Goal: Information Seeking & Learning: Learn about a topic

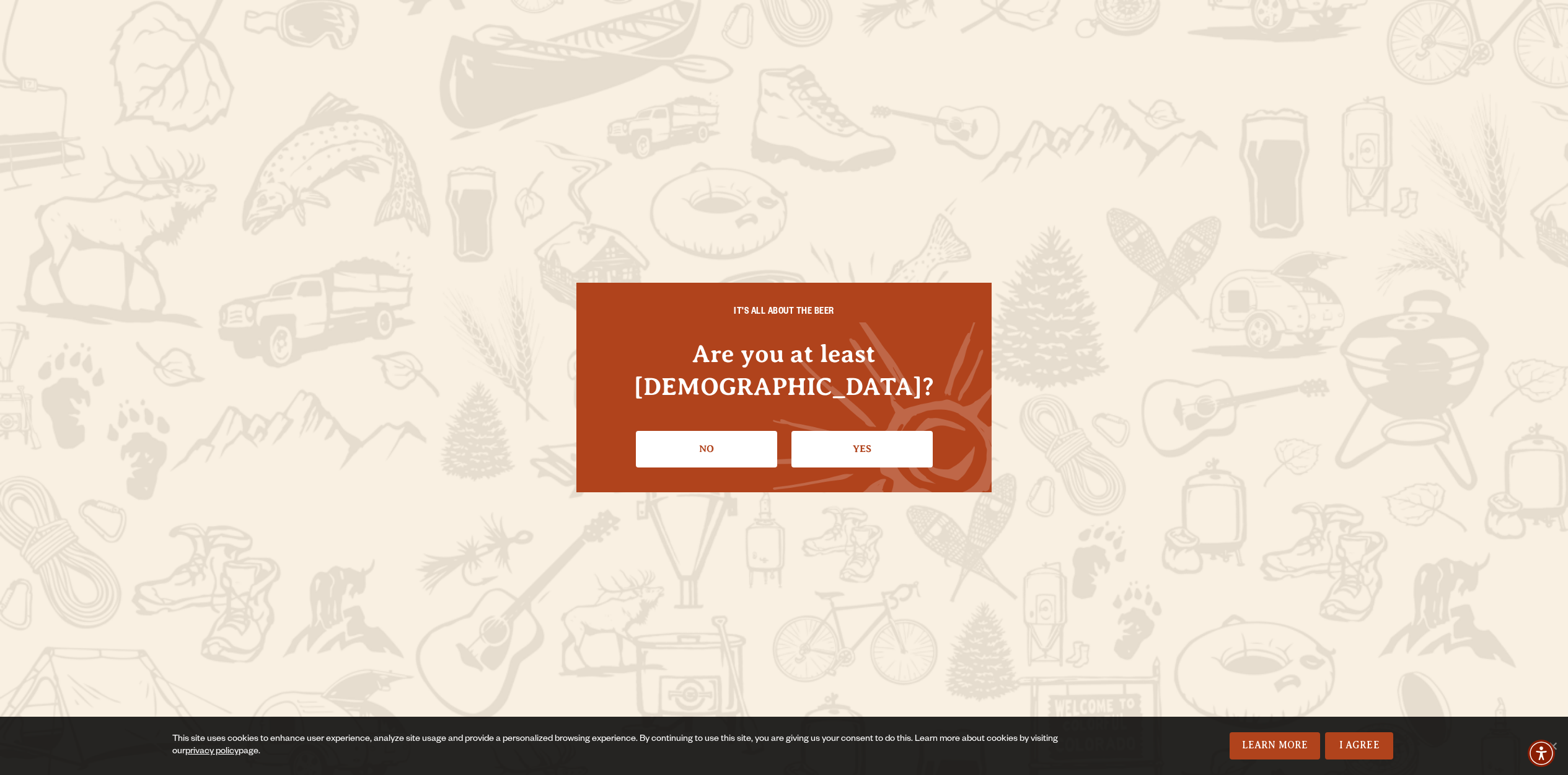
click at [843, 433] on link "Yes" at bounding box center [862, 448] width 141 height 36
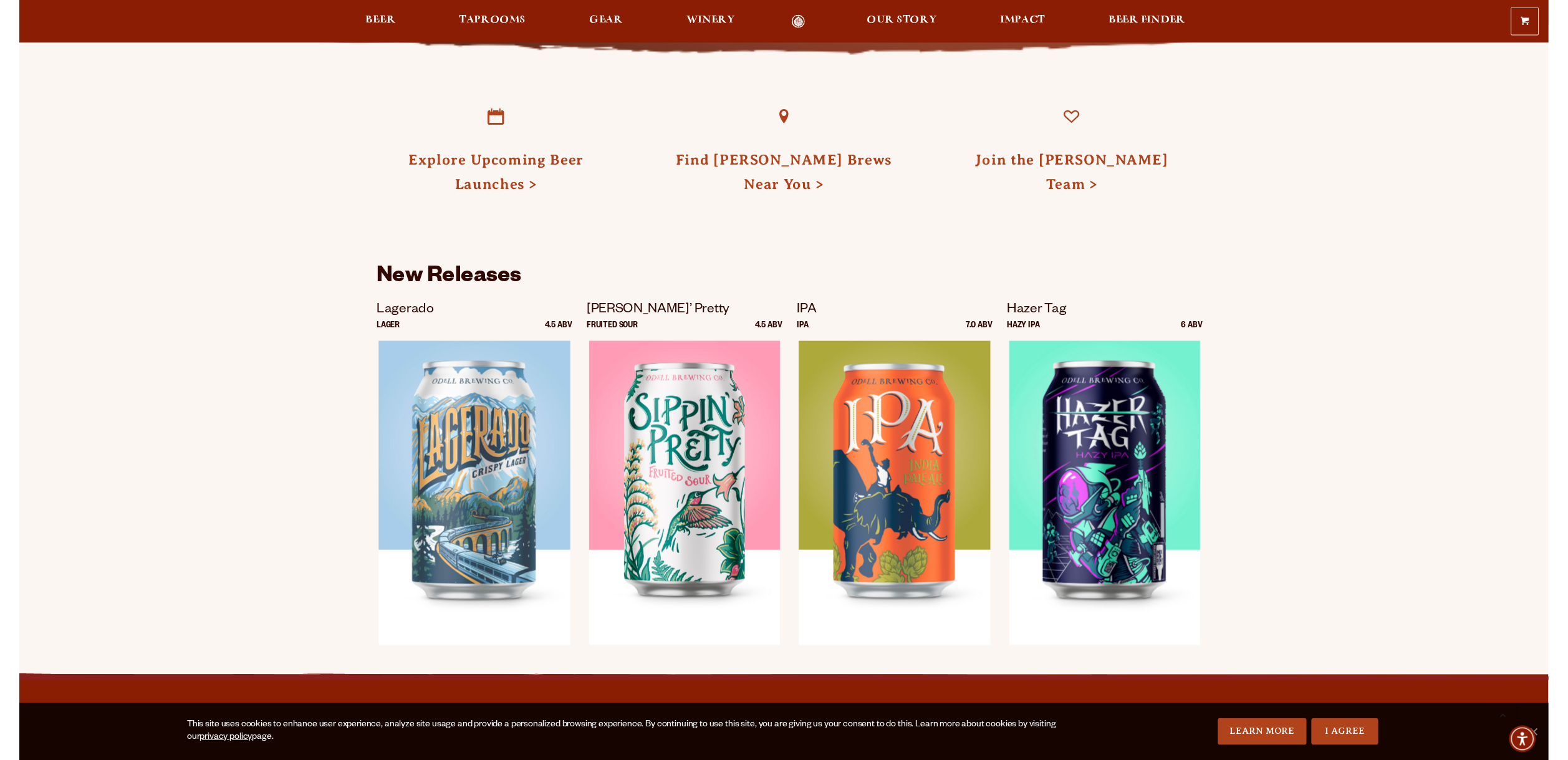
scroll to position [1346, 0]
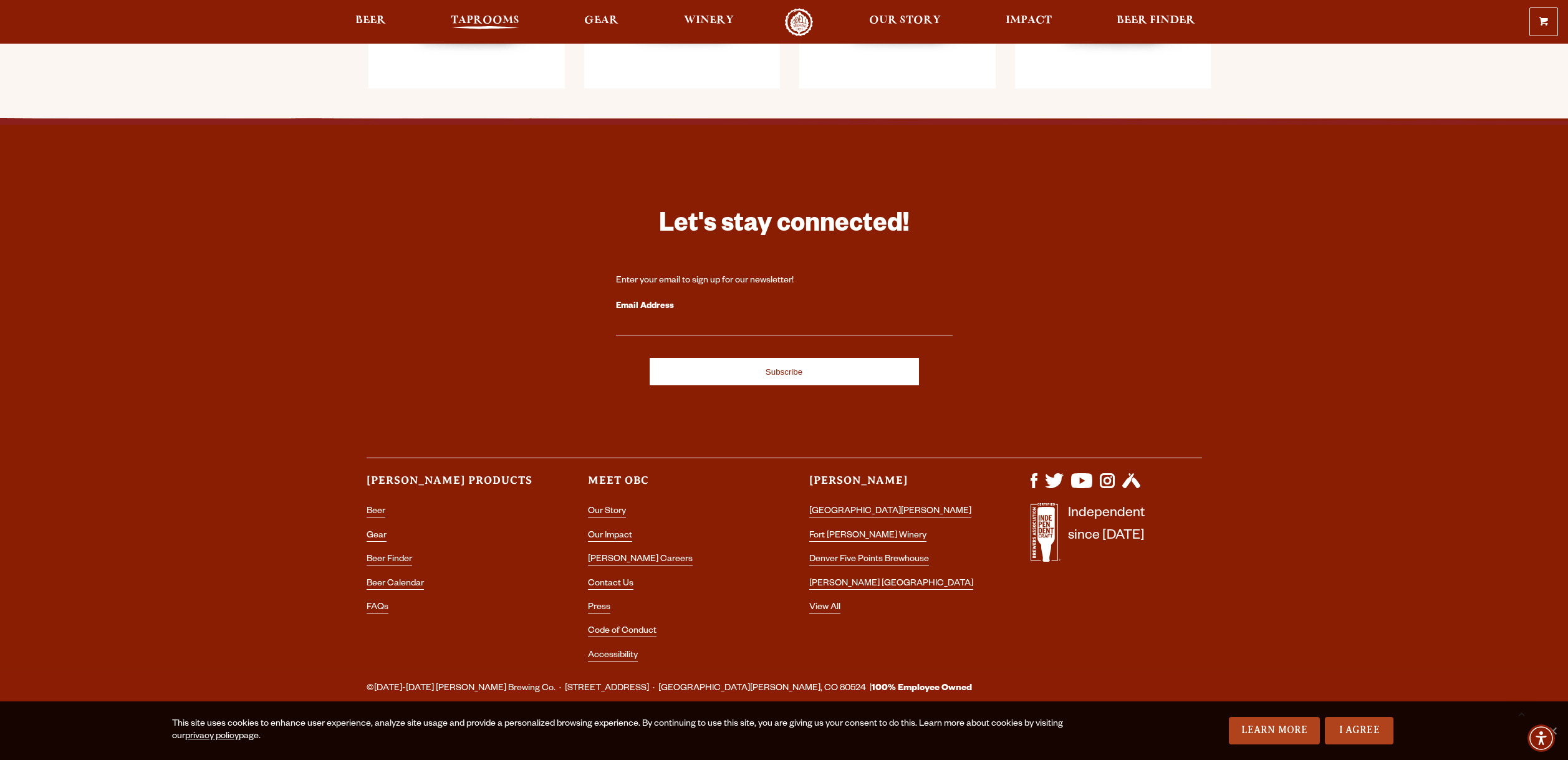
click at [512, 19] on span "Taprooms" at bounding box center [485, 21] width 69 height 10
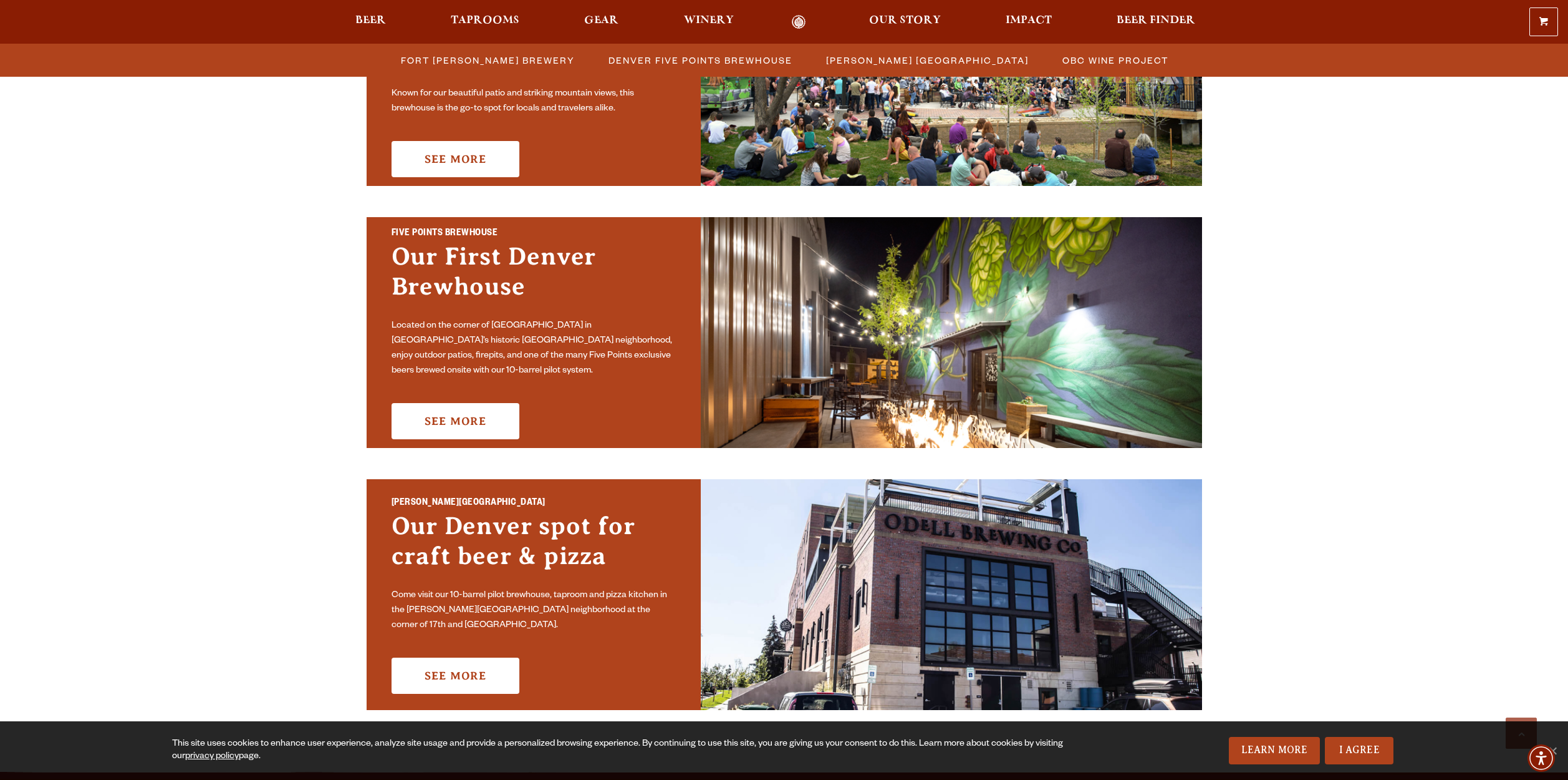
scroll to position [618, 0]
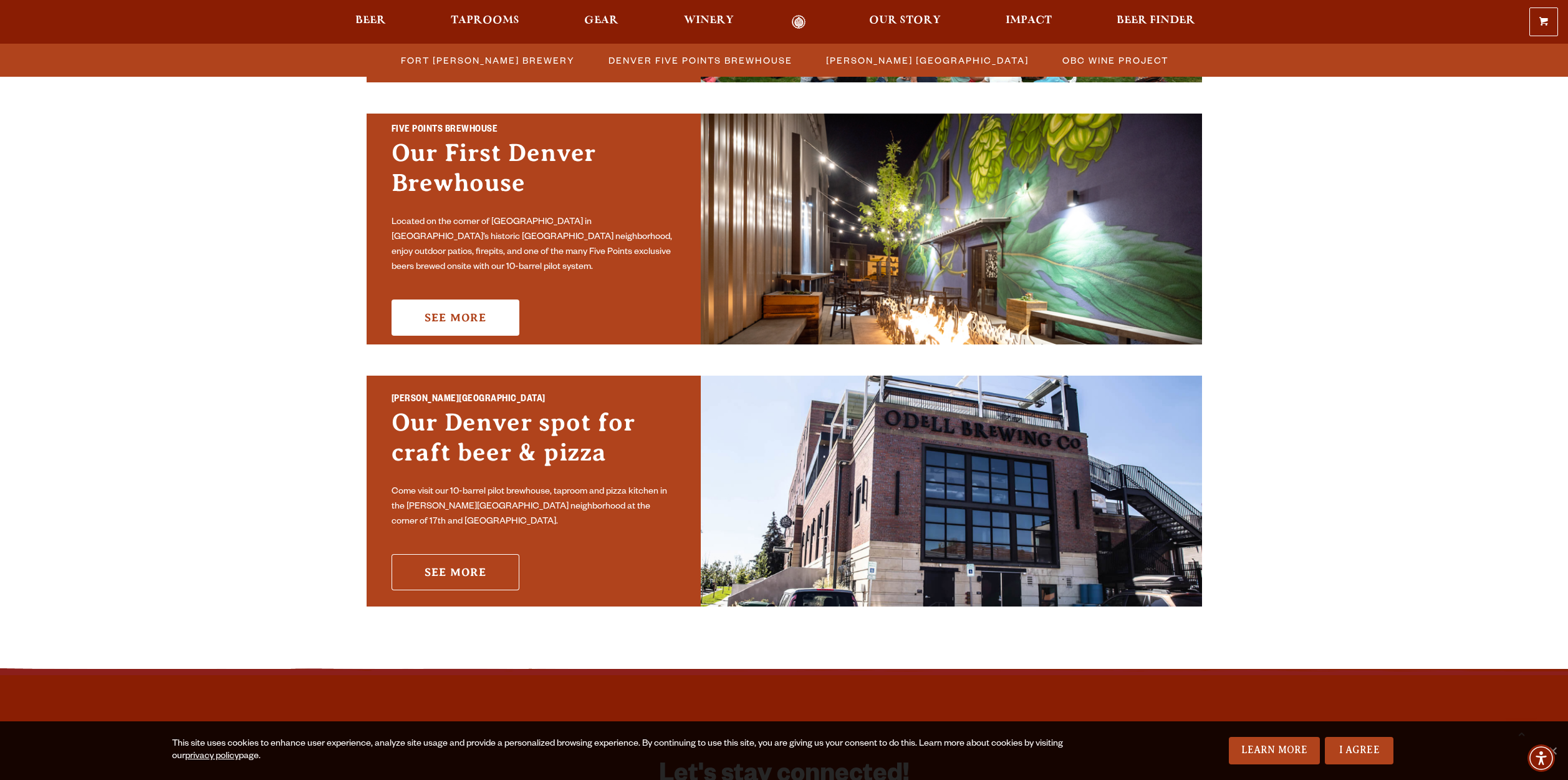
click at [492, 563] on link "See More" at bounding box center [455, 572] width 127 height 36
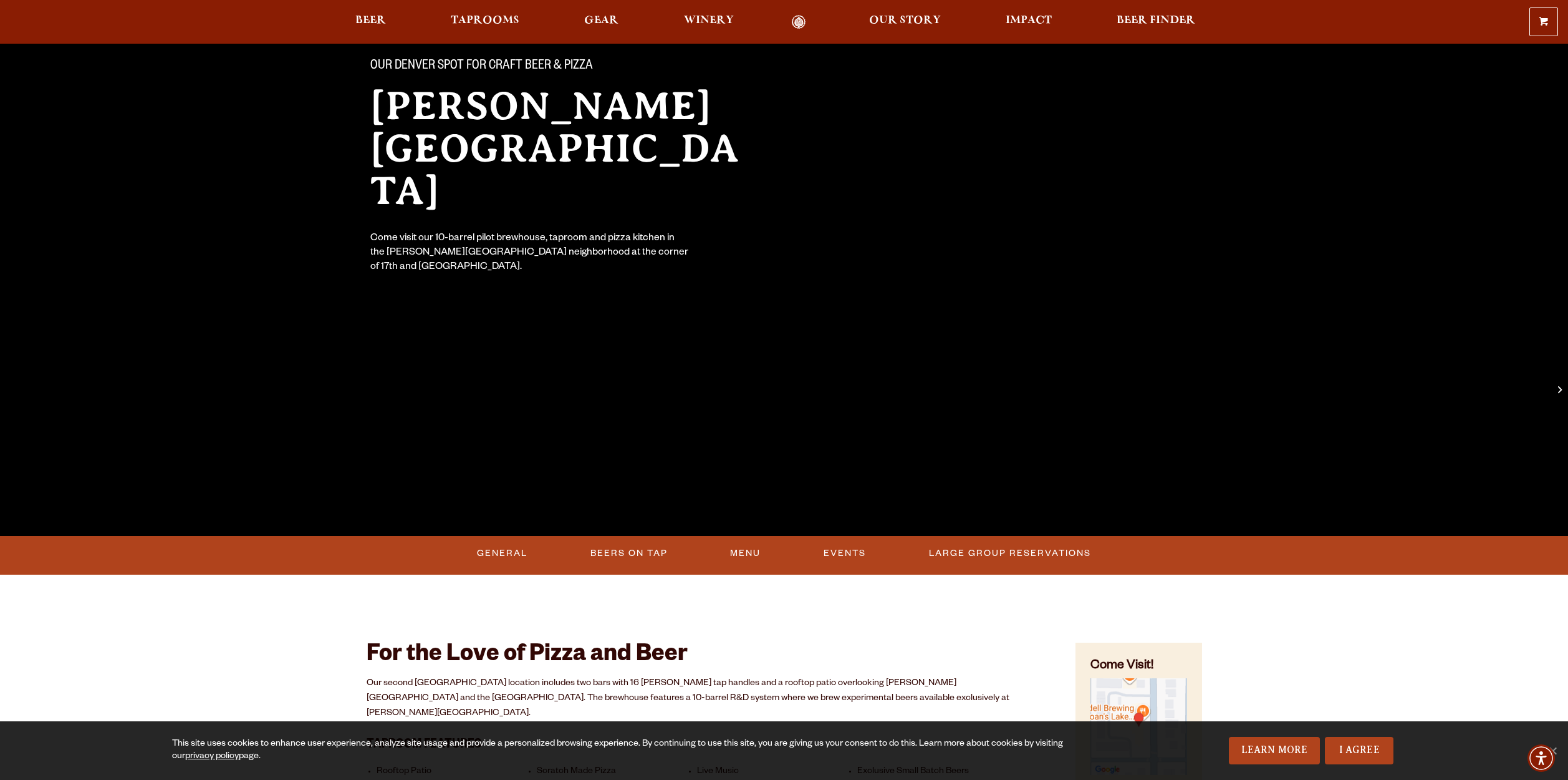
scroll to position [207, 0]
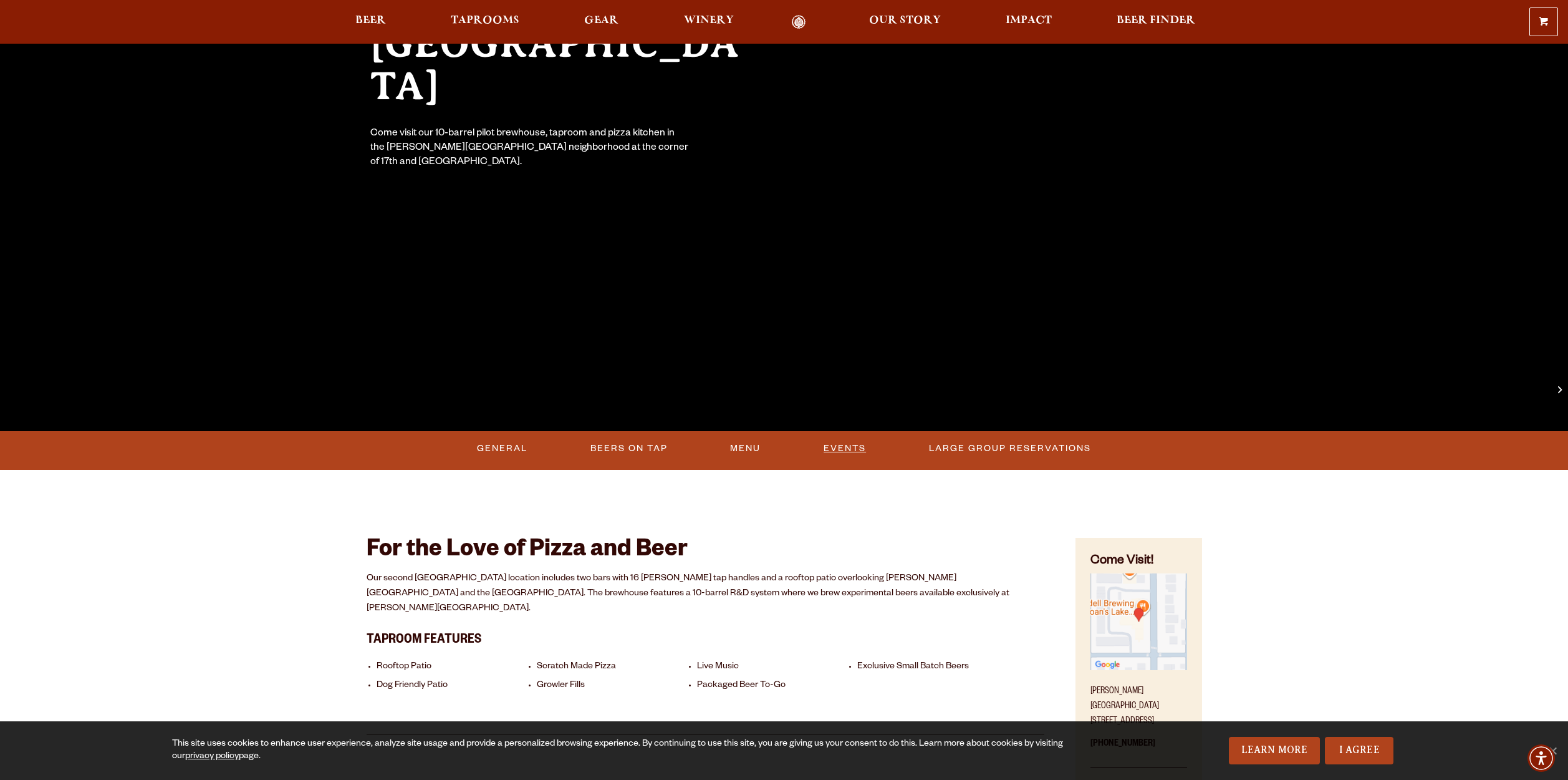
click at [839, 446] on link "Events" at bounding box center [844, 448] width 52 height 29
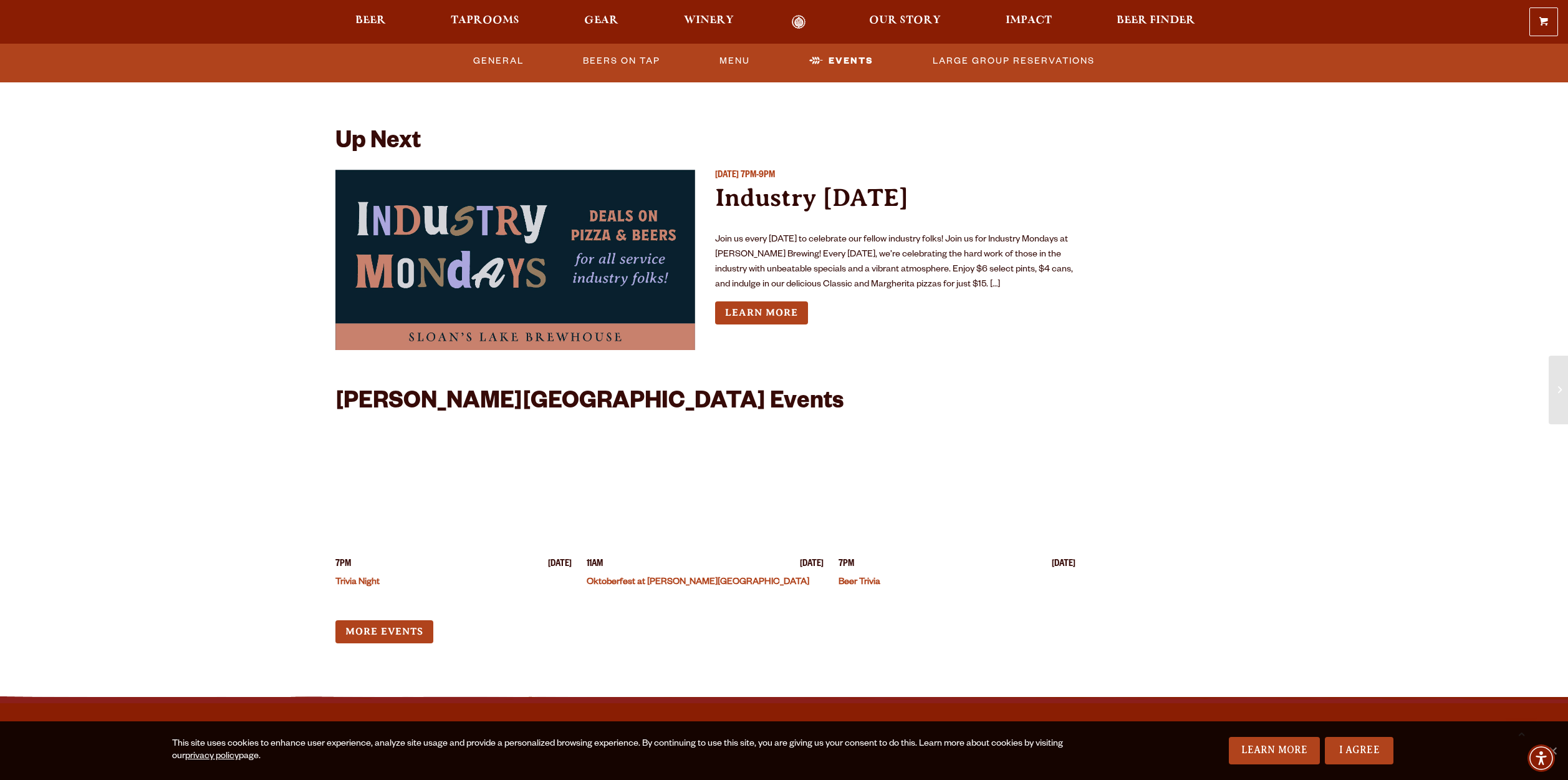
scroll to position [2697, 0]
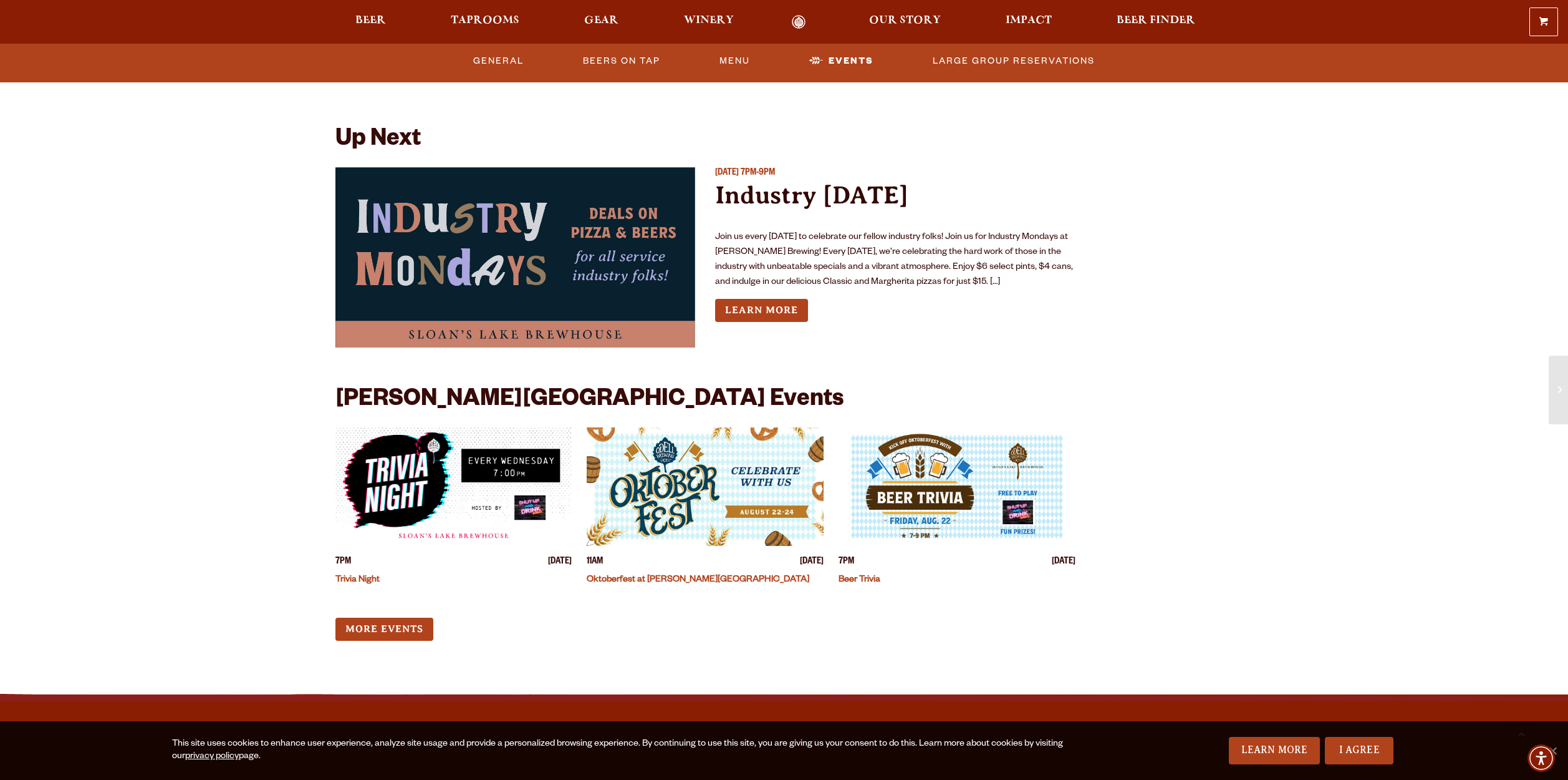
click at [429, 442] on img "View event details" at bounding box center [454, 487] width 237 height 119
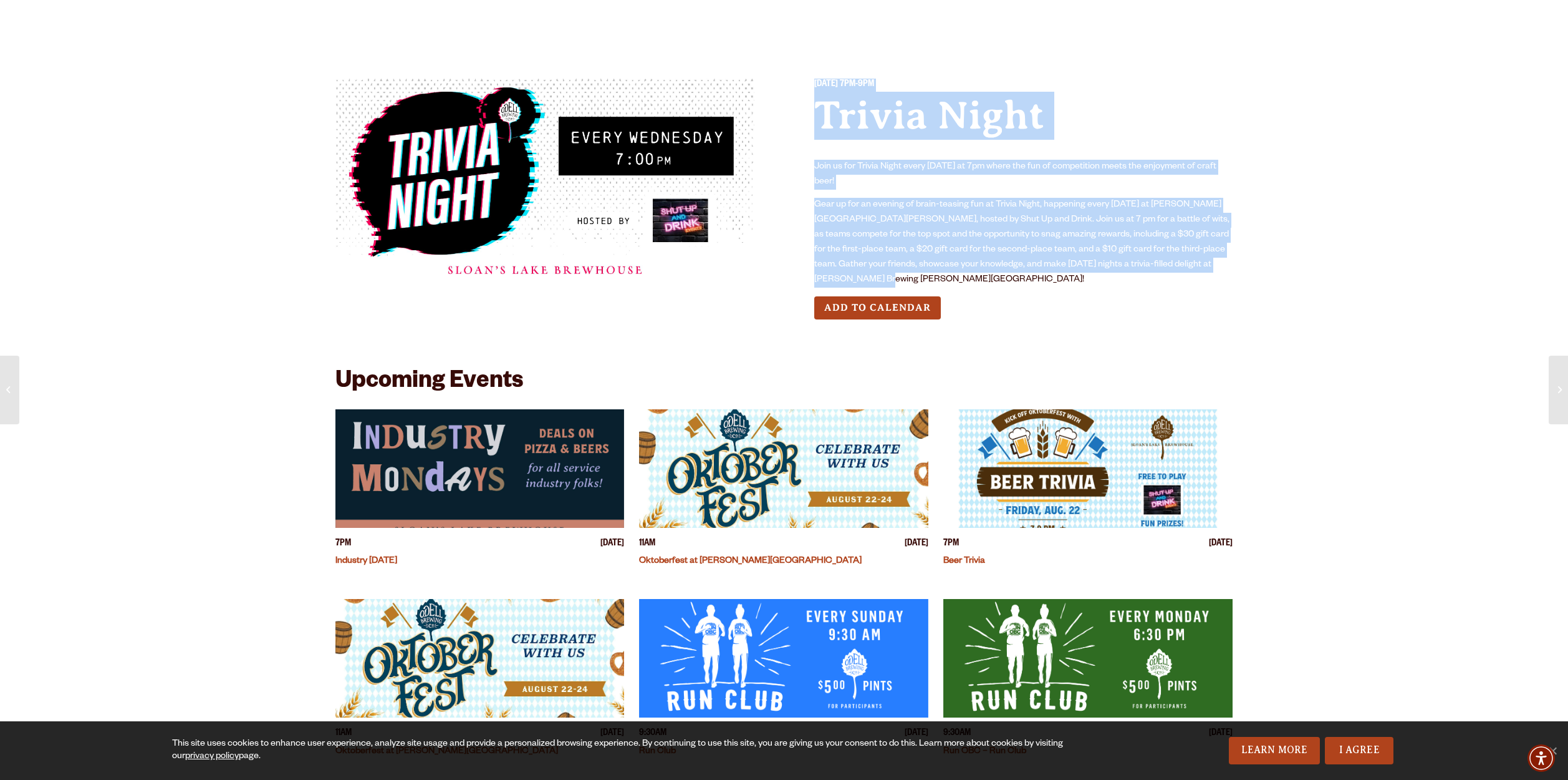
drag, startPoint x: 1023, startPoint y: 279, endPoint x: 1023, endPoint y: 73, distance: 206.0
click at [1023, 73] on div "[DATE] 7PM-9PM Trivia Night Join us for Trivia Night every [DATE] at 7pm where …" at bounding box center [784, 208] width 898 height 320
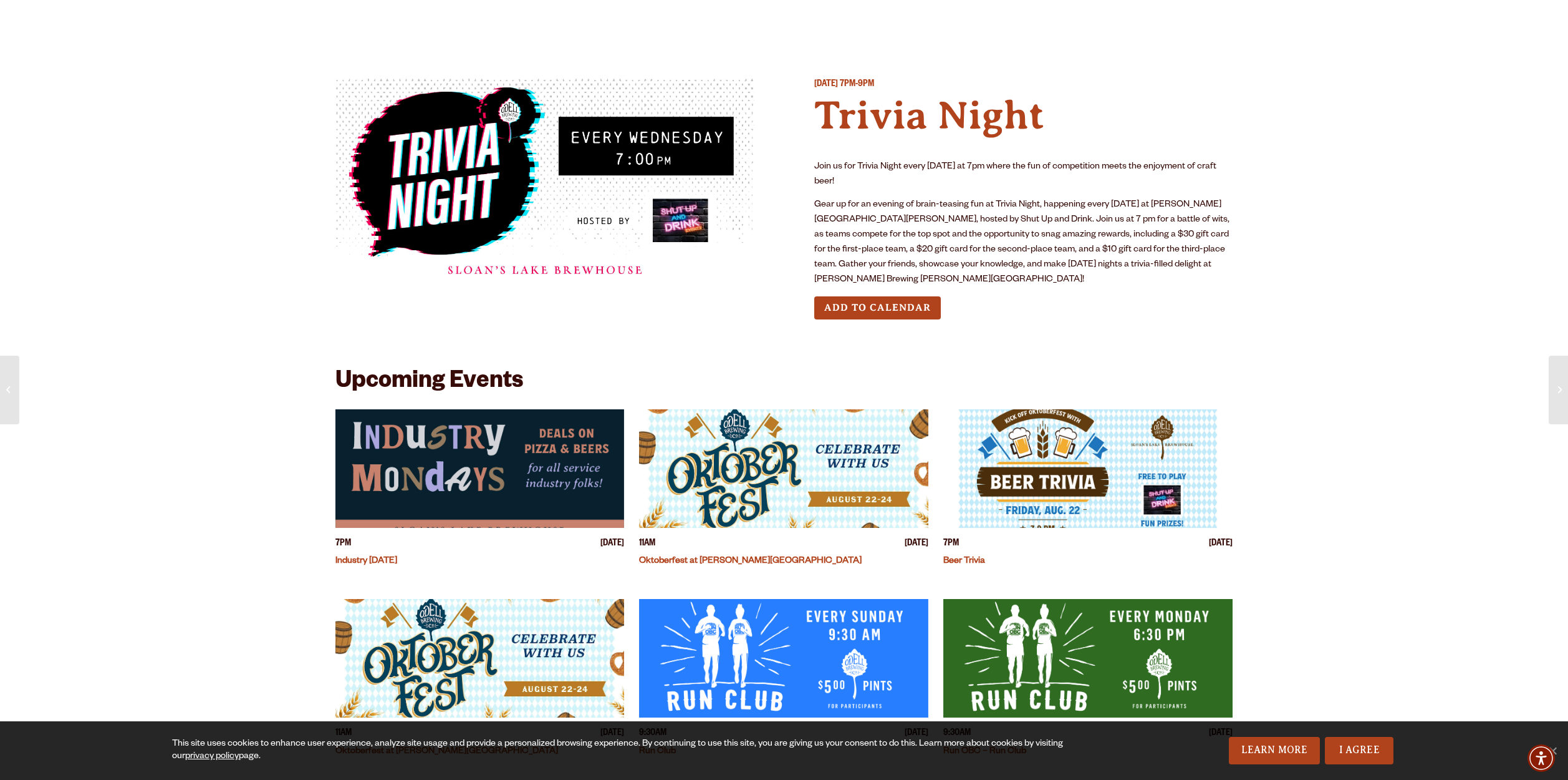
click at [1212, 311] on div "Add to Calendar" at bounding box center [1024, 307] width 419 height 23
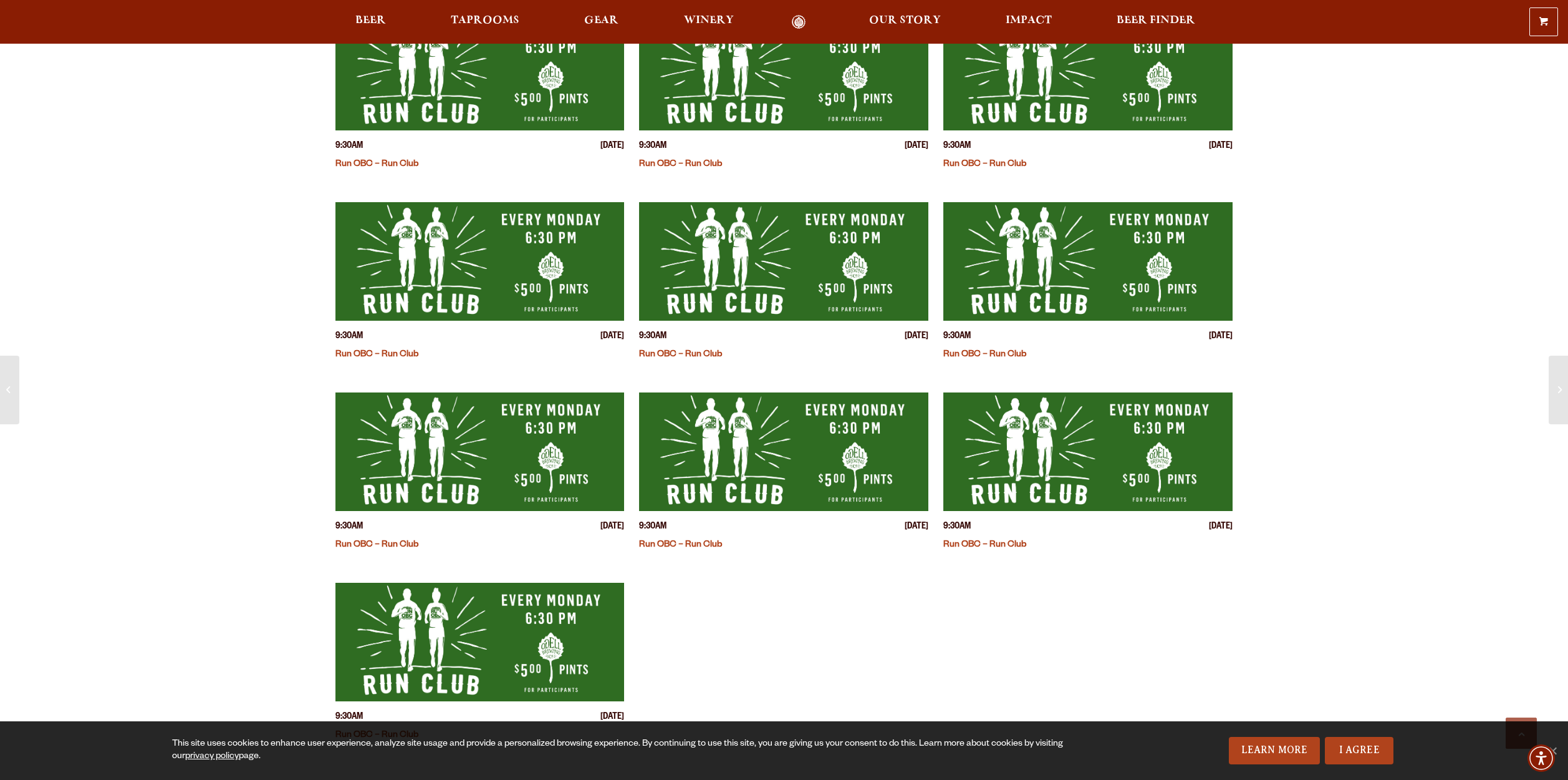
scroll to position [2186, 0]
